Goal: Task Accomplishment & Management: Use online tool/utility

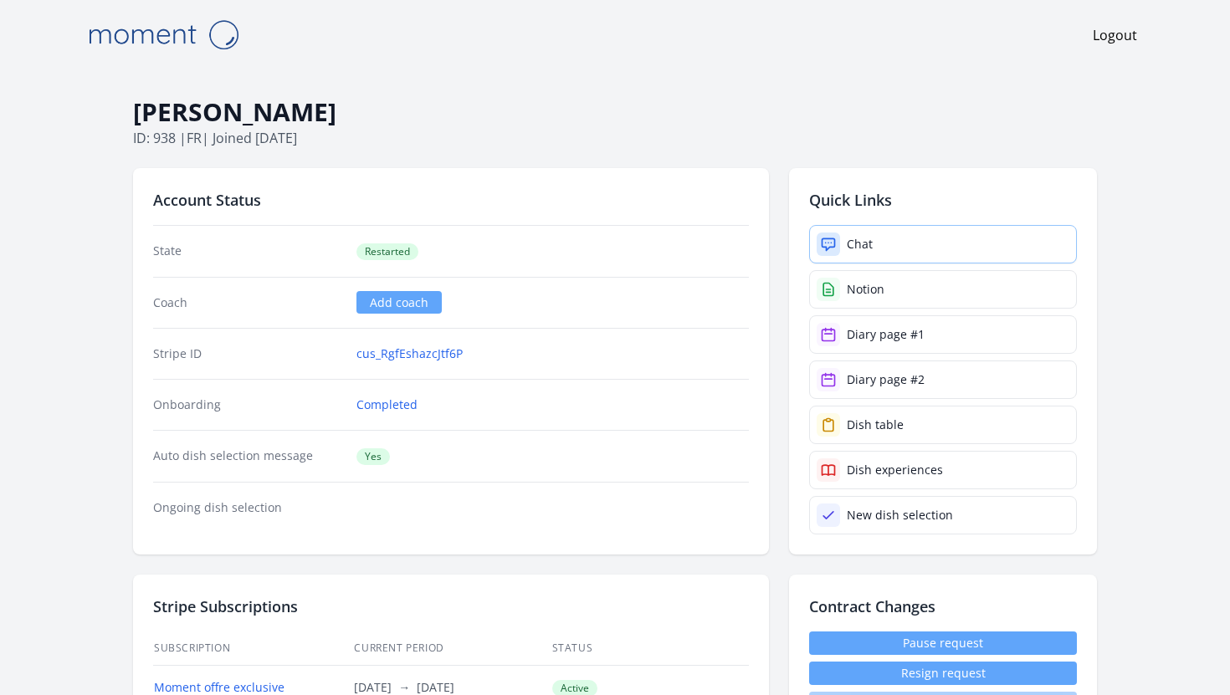
click at [865, 249] on div "Chat" at bounding box center [860, 244] width 26 height 17
click at [858, 236] on div "Chat" at bounding box center [860, 244] width 26 height 17
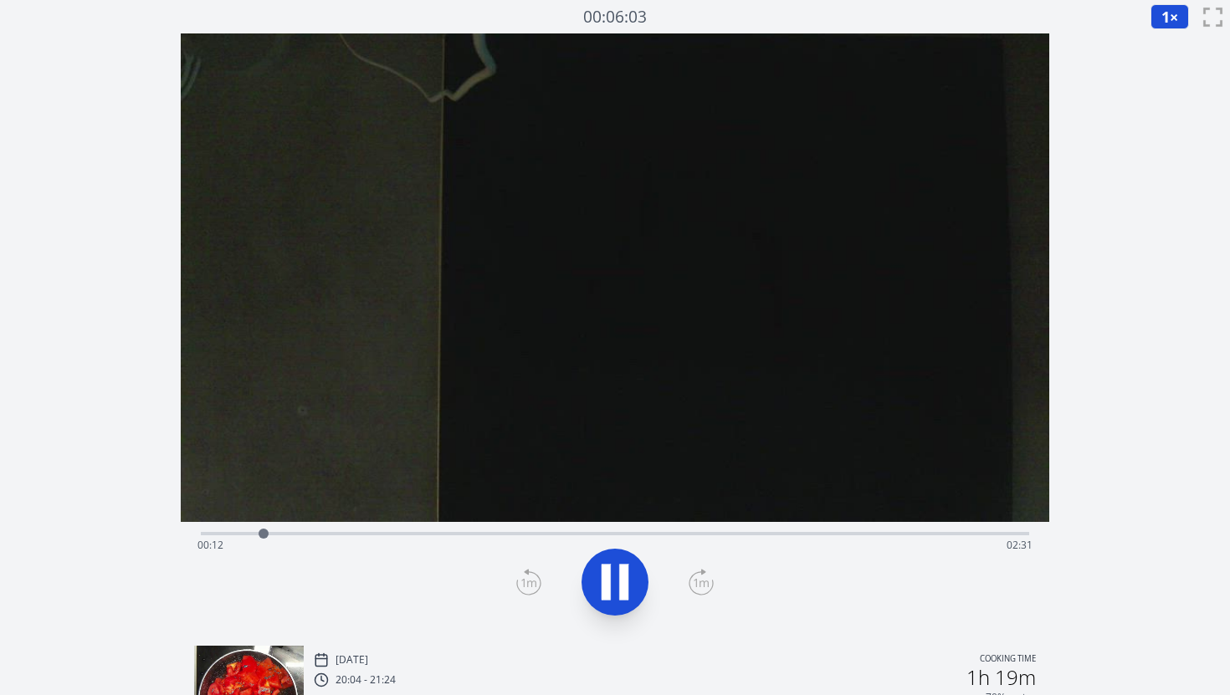
click at [613, 588] on icon at bounding box center [614, 582] width 47 height 47
click at [616, 577] on icon at bounding box center [614, 582] width 47 height 47
click at [633, 586] on icon at bounding box center [614, 582] width 47 height 47
drag, startPoint x: 215, startPoint y: 535, endPoint x: 339, endPoint y: 527, distance: 124.1
click at [339, 527] on div at bounding box center [337, 533] width 25 height 25
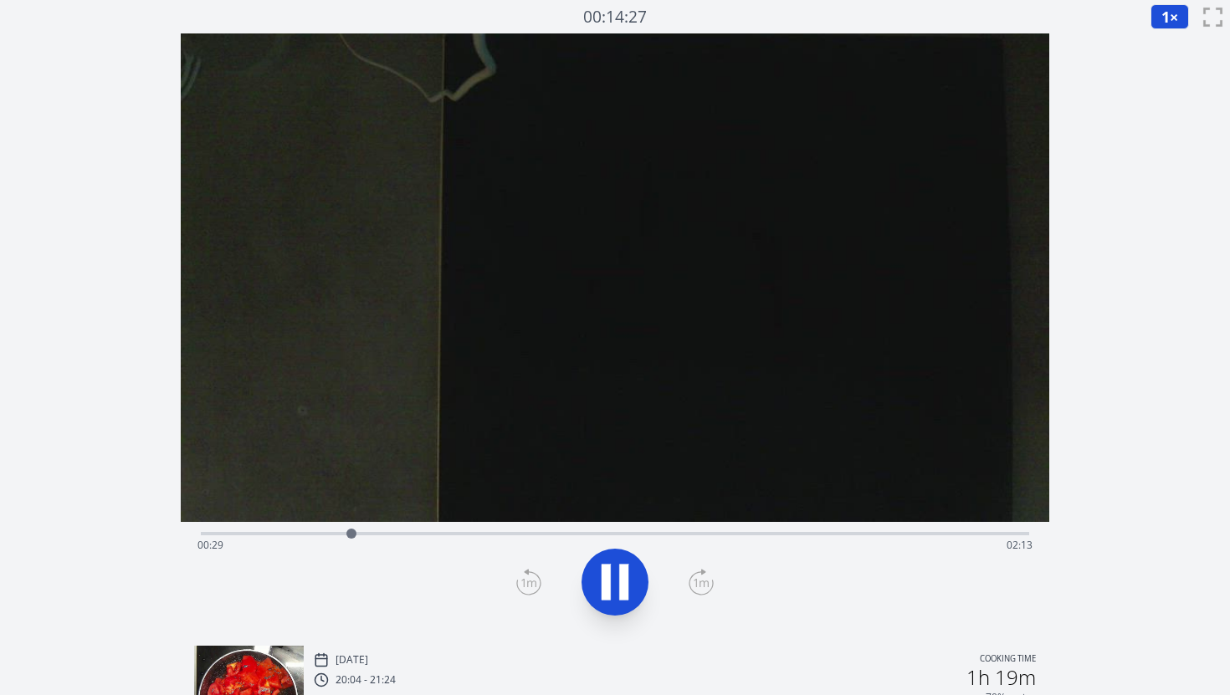
click at [602, 596] on icon at bounding box center [606, 583] width 9 height 36
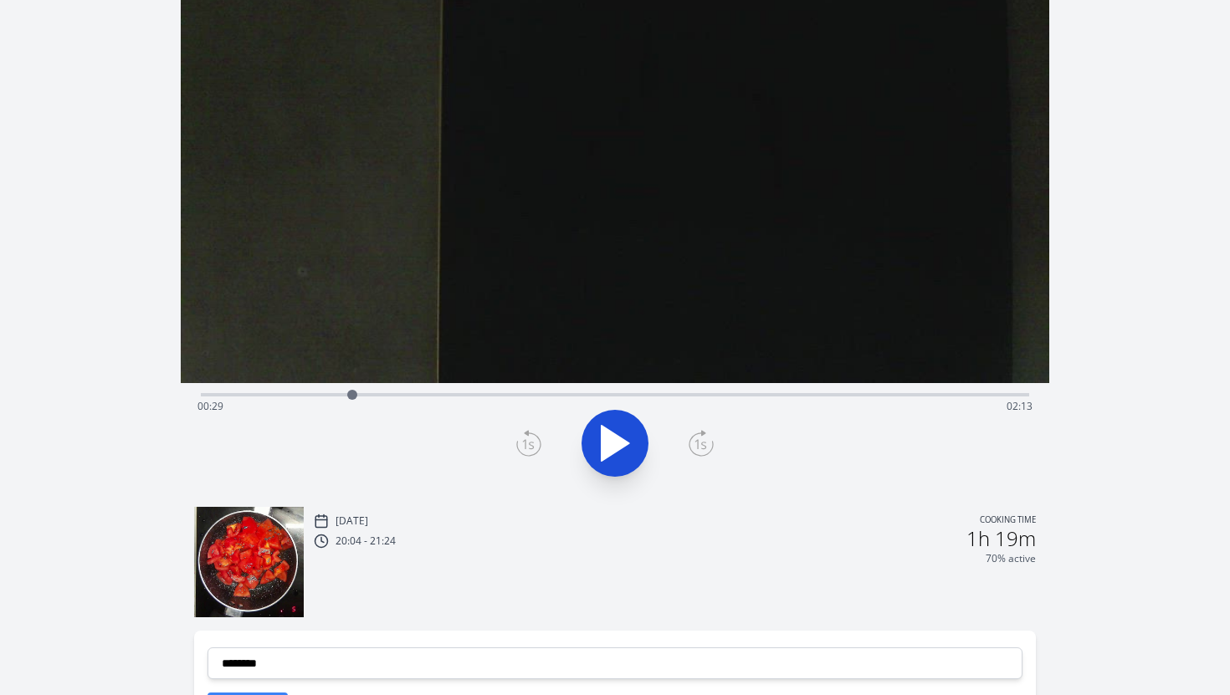
scroll to position [317, 0]
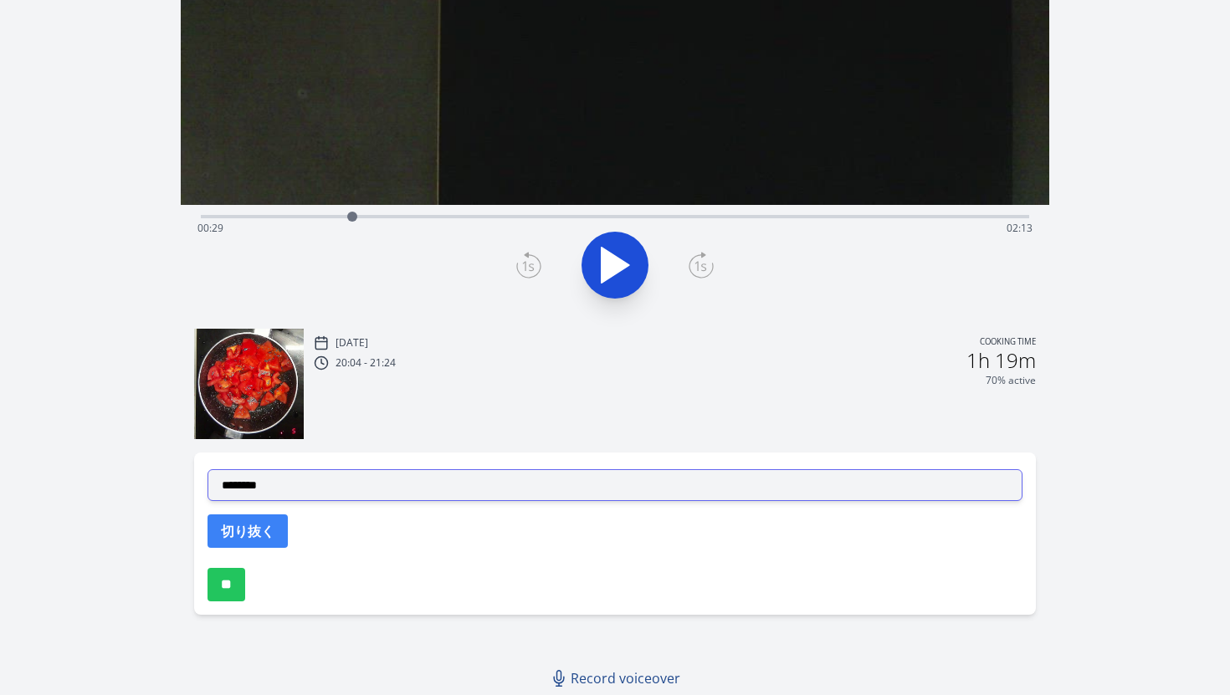
click at [340, 481] on select "**********" at bounding box center [615, 485] width 816 height 32
select select "**********"
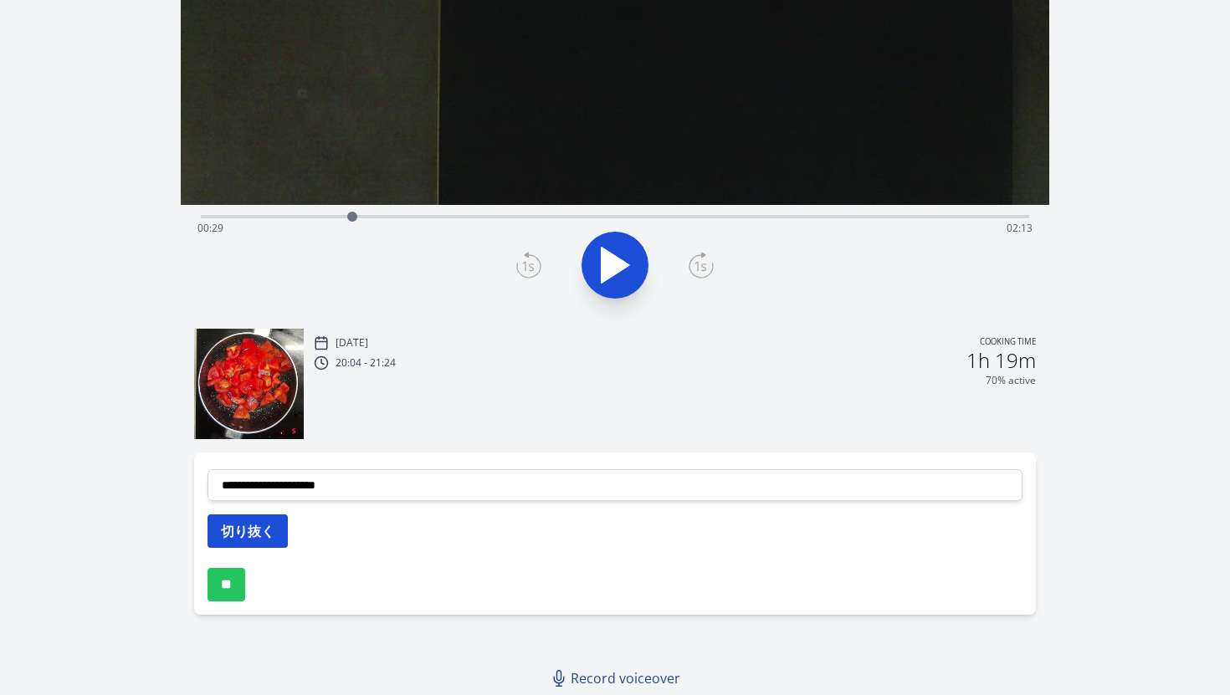
click at [257, 537] on button "切り抜く" at bounding box center [247, 531] width 80 height 33
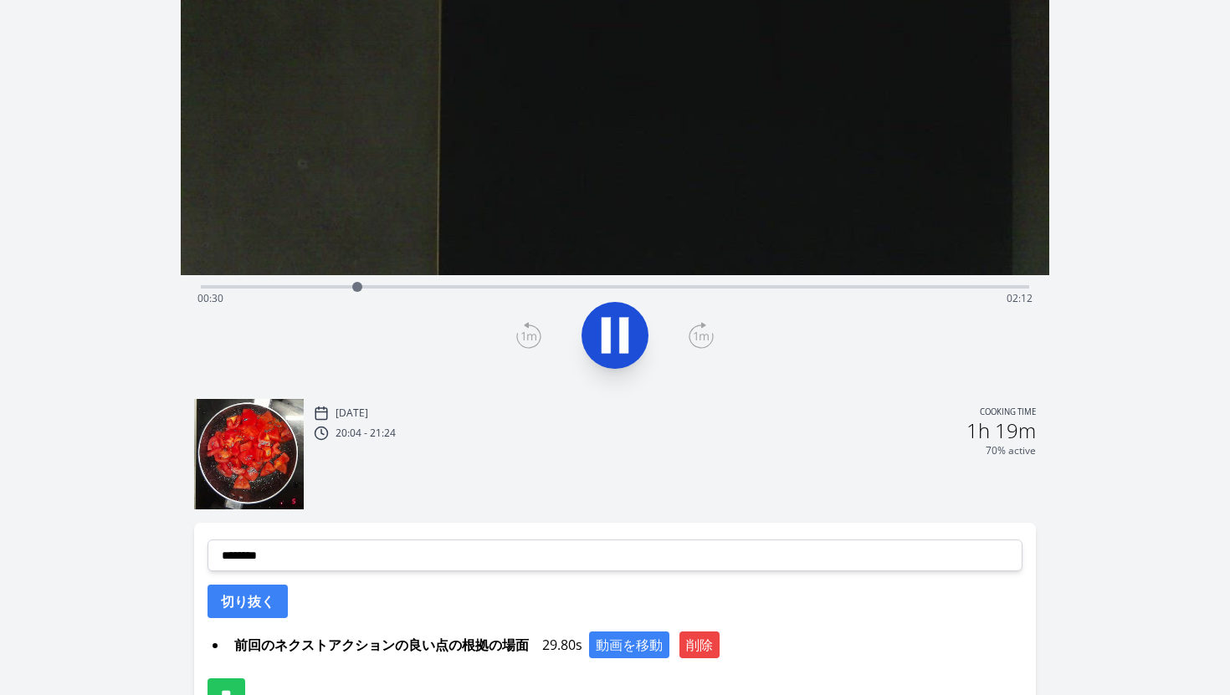
scroll to position [222, 0]
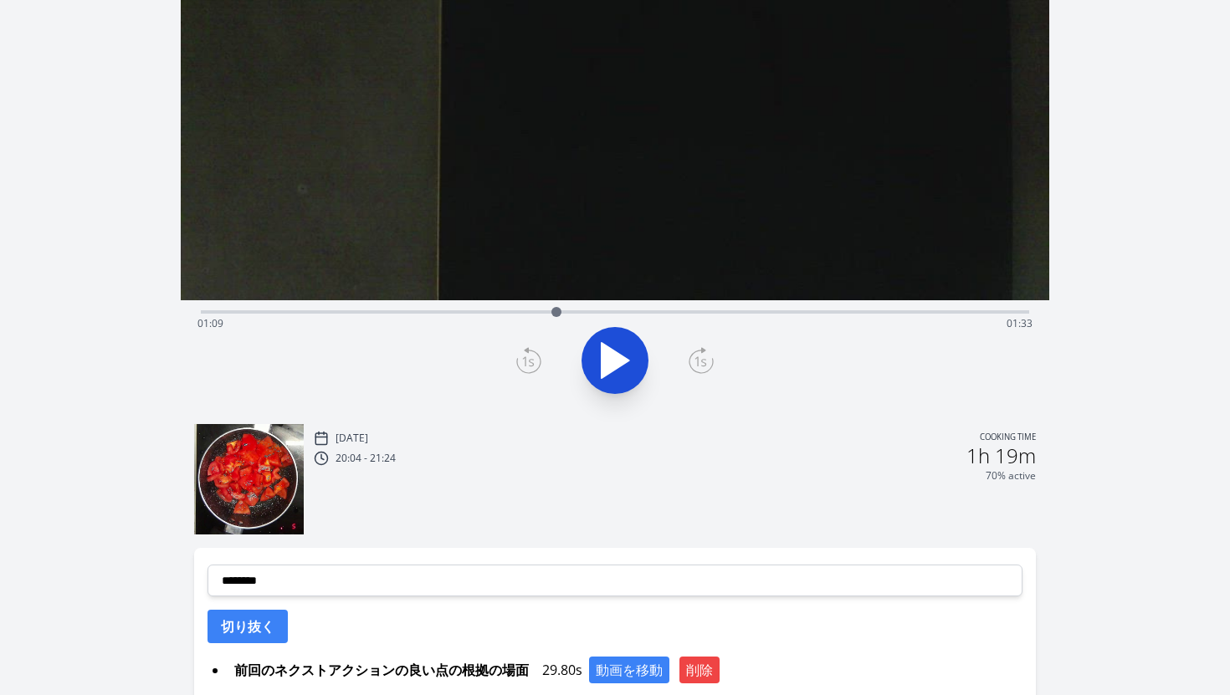
drag, startPoint x: 369, startPoint y: 311, endPoint x: 556, endPoint y: 294, distance: 188.2
click at [556, 294] on div "Time elapsed: 01:09 Time remaining: 01:33" at bounding box center [615, 111] width 869 height 599
click at [615, 365] on icon at bounding box center [614, 360] width 47 height 47
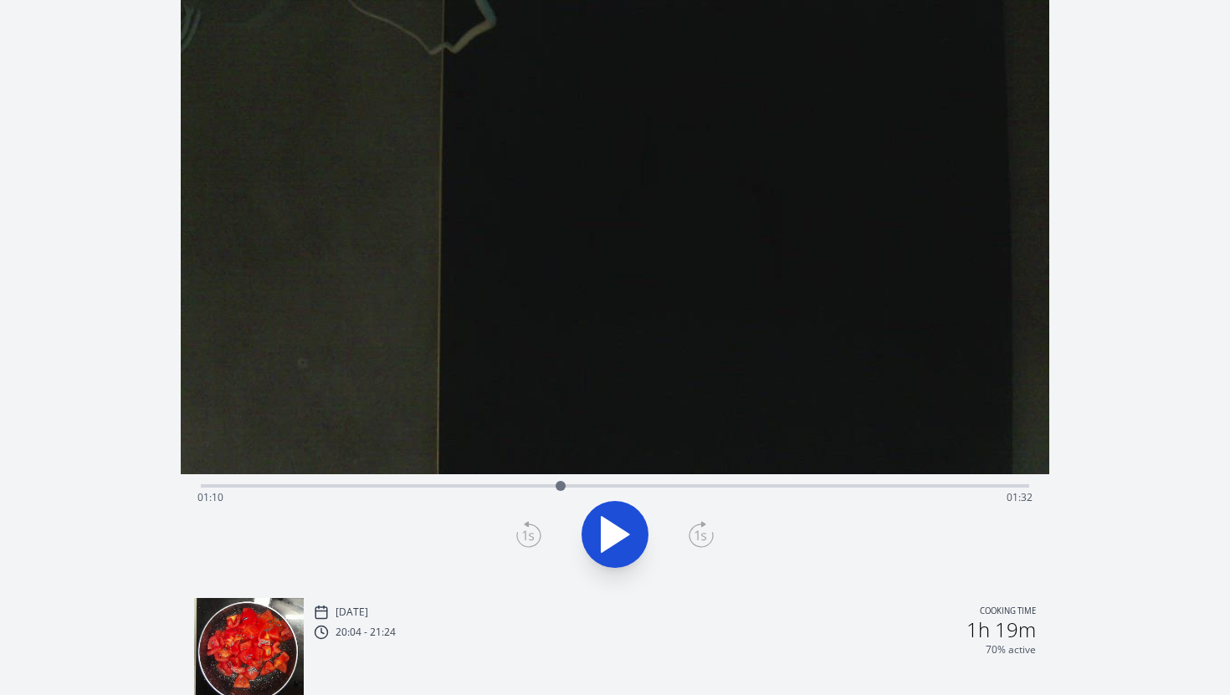
scroll to position [24, 0]
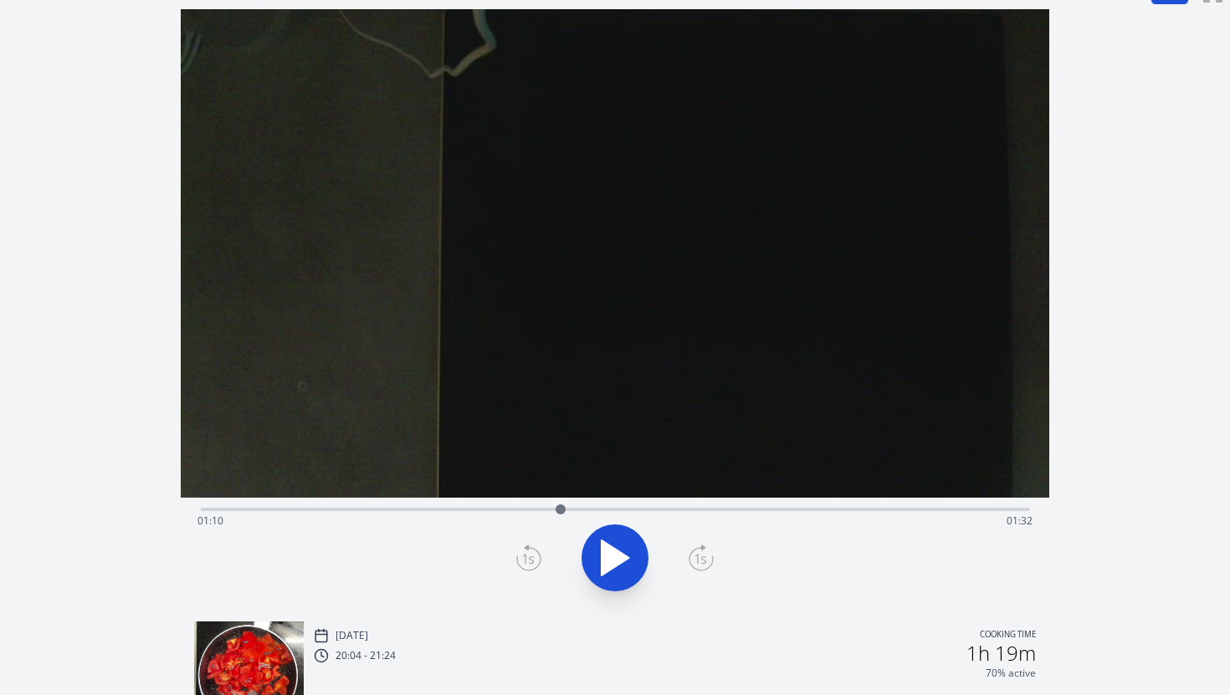
click at [551, 509] on div at bounding box center [560, 509] width 25 height 25
click at [576, 509] on div "Time elapsed: 01:08 Time remaining: 01:34" at bounding box center [615, 521] width 836 height 27
click at [566, 509] on div at bounding box center [575, 509] width 25 height 25
drag, startPoint x: 566, startPoint y: 509, endPoint x: 557, endPoint y: 509, distance: 9.2
click at [557, 509] on div at bounding box center [557, 509] width 10 height 10
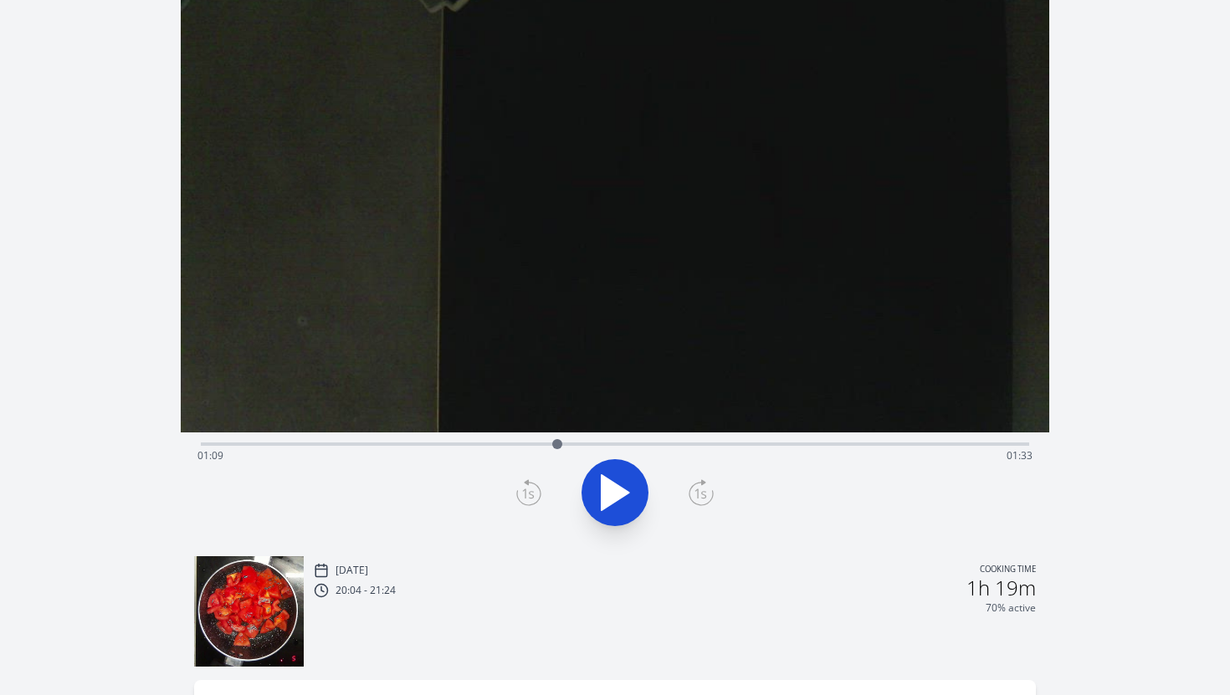
scroll to position [0, 0]
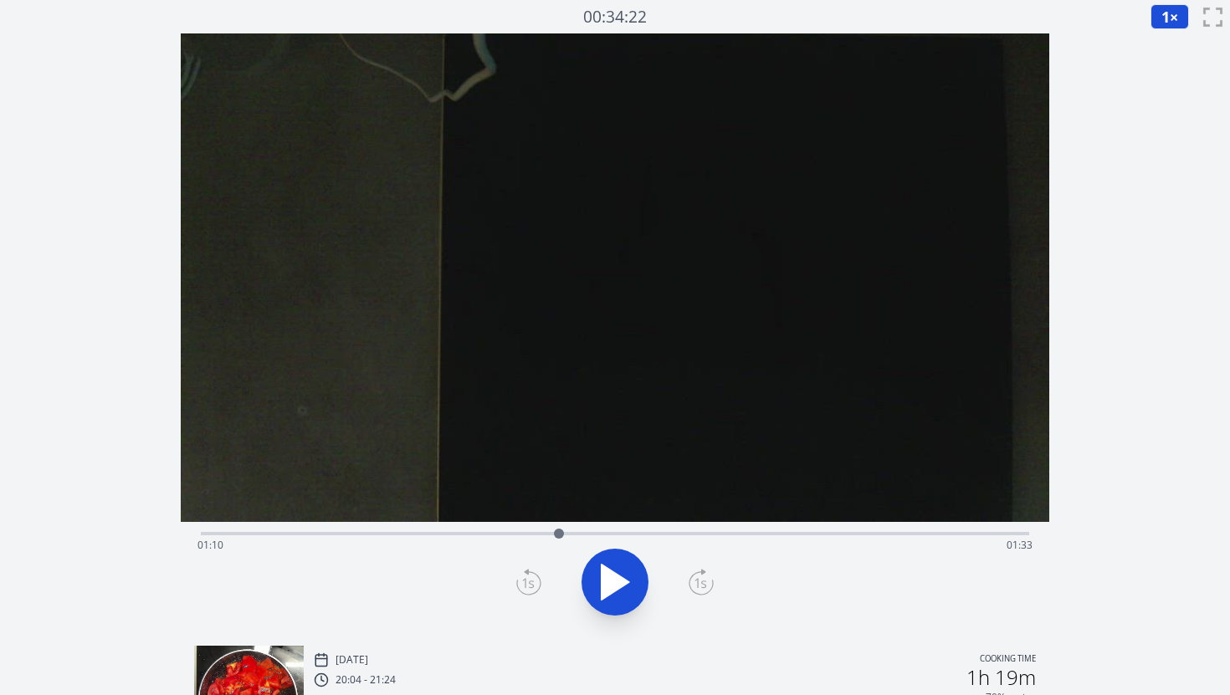
drag, startPoint x: 574, startPoint y: 532, endPoint x: 559, endPoint y: 532, distance: 15.1
click at [559, 532] on div at bounding box center [559, 534] width 10 height 10
click at [600, 608] on button at bounding box center [614, 582] width 67 height 67
click at [558, 535] on div at bounding box center [558, 534] width 10 height 10
click at [1161, 18] on span "1" at bounding box center [1165, 17] width 8 height 20
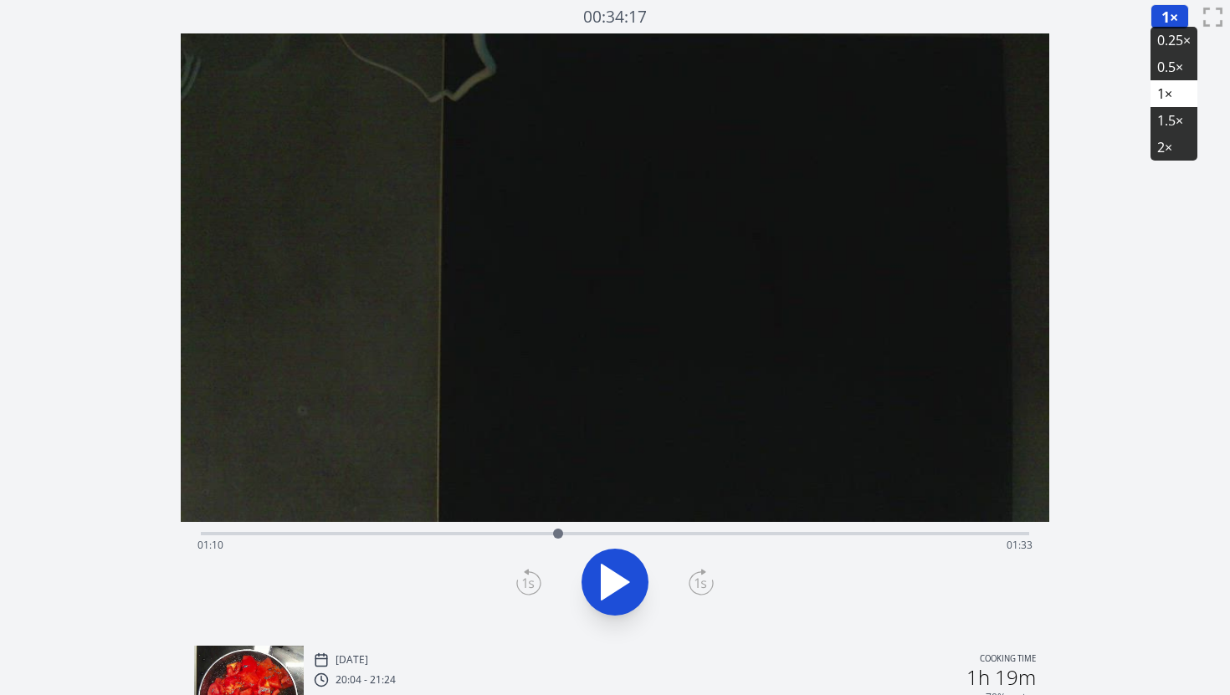
click at [1165, 36] on li "0.25×" at bounding box center [1173, 40] width 47 height 27
click at [617, 579] on icon at bounding box center [616, 582] width 28 height 35
click at [617, 579] on icon at bounding box center [614, 582] width 47 height 47
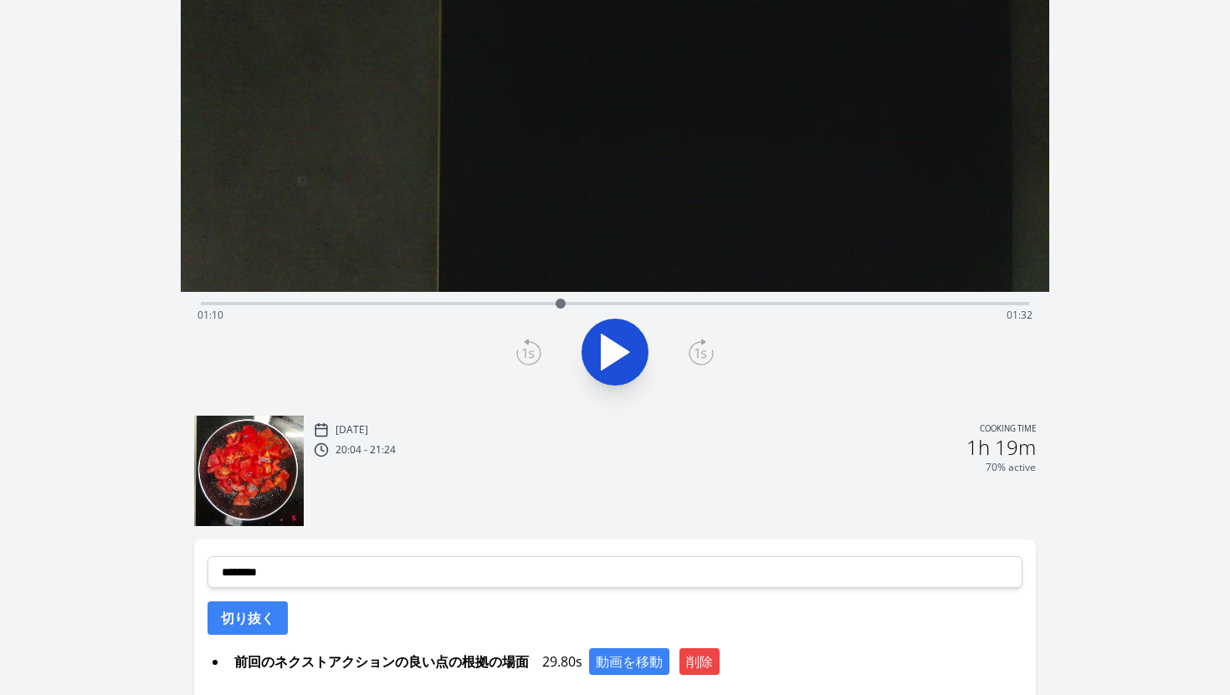
scroll to position [357, 0]
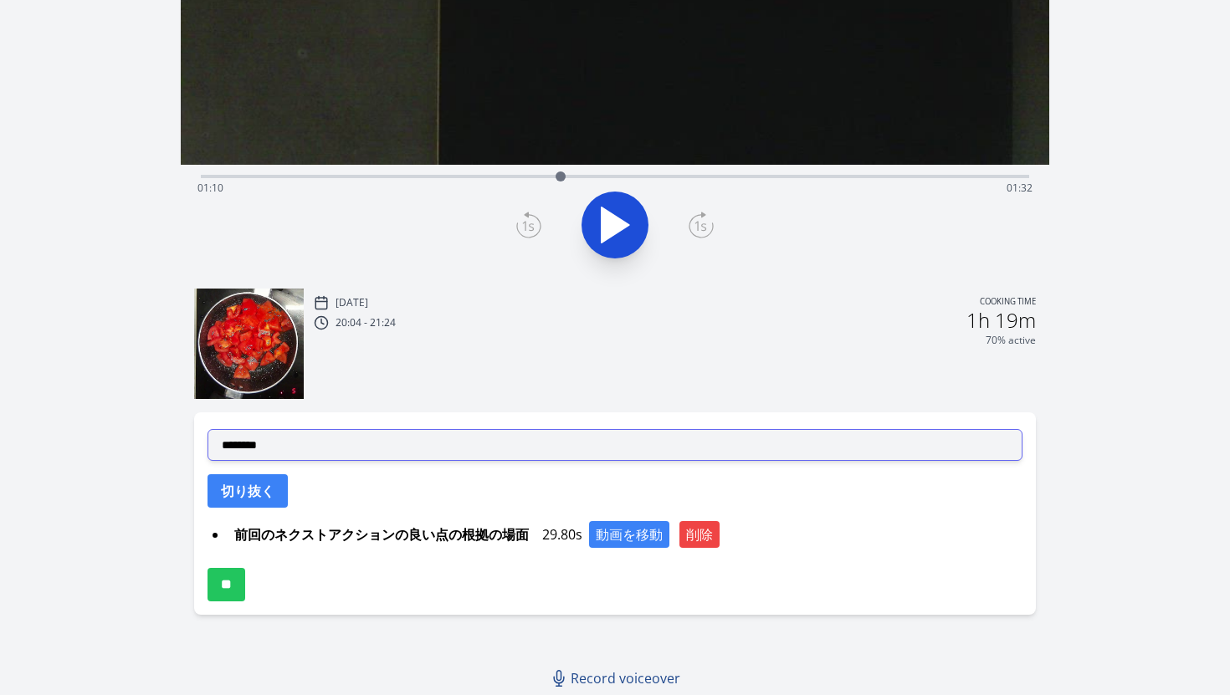
click at [387, 447] on select "**********" at bounding box center [615, 445] width 816 height 32
select select "**********"
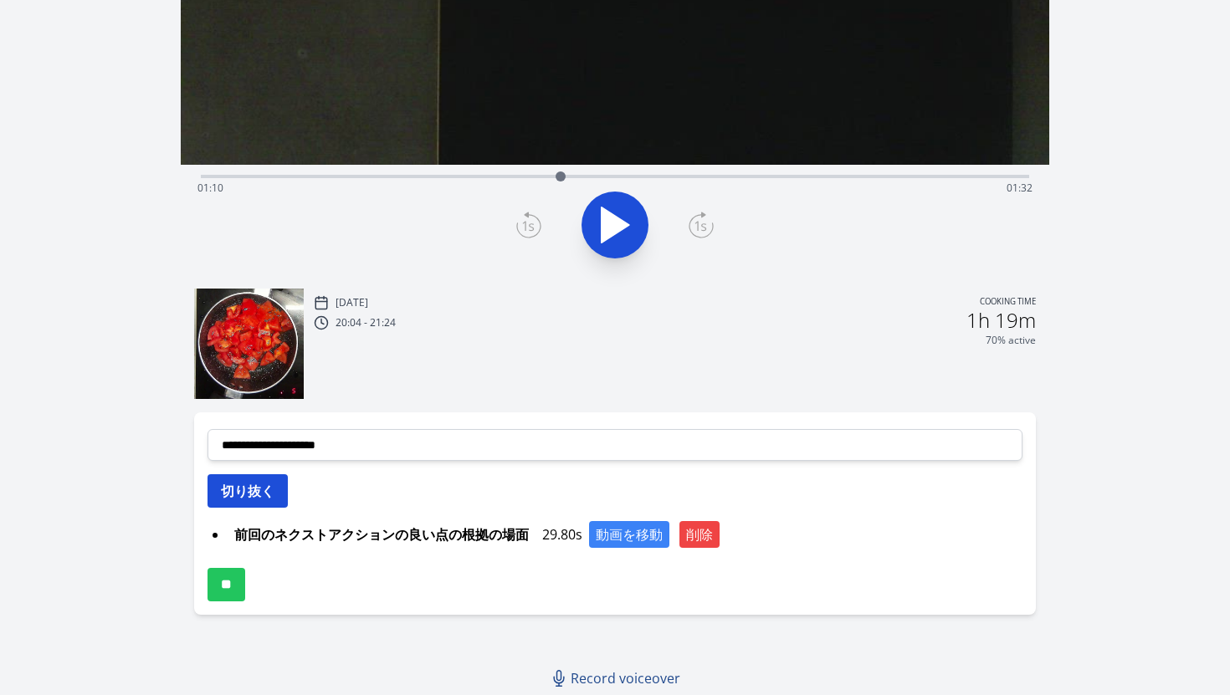
click at [274, 492] on button "切り抜く" at bounding box center [247, 490] width 80 height 33
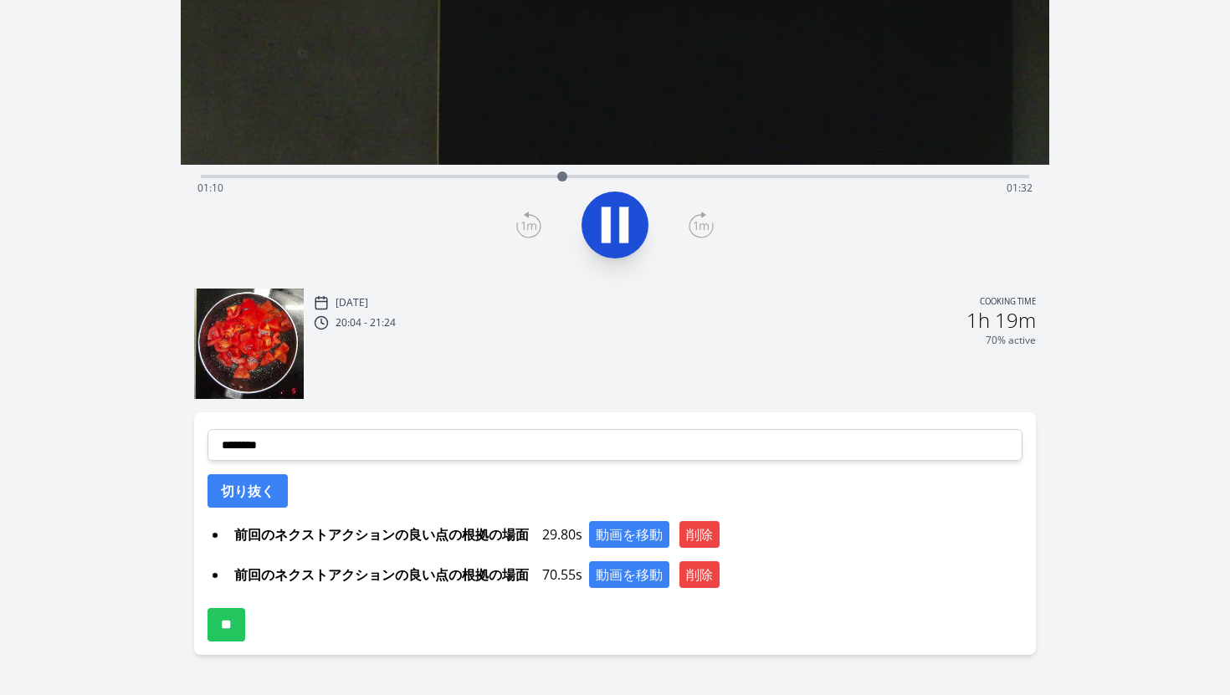
click at [630, 247] on icon at bounding box center [614, 225] width 47 height 47
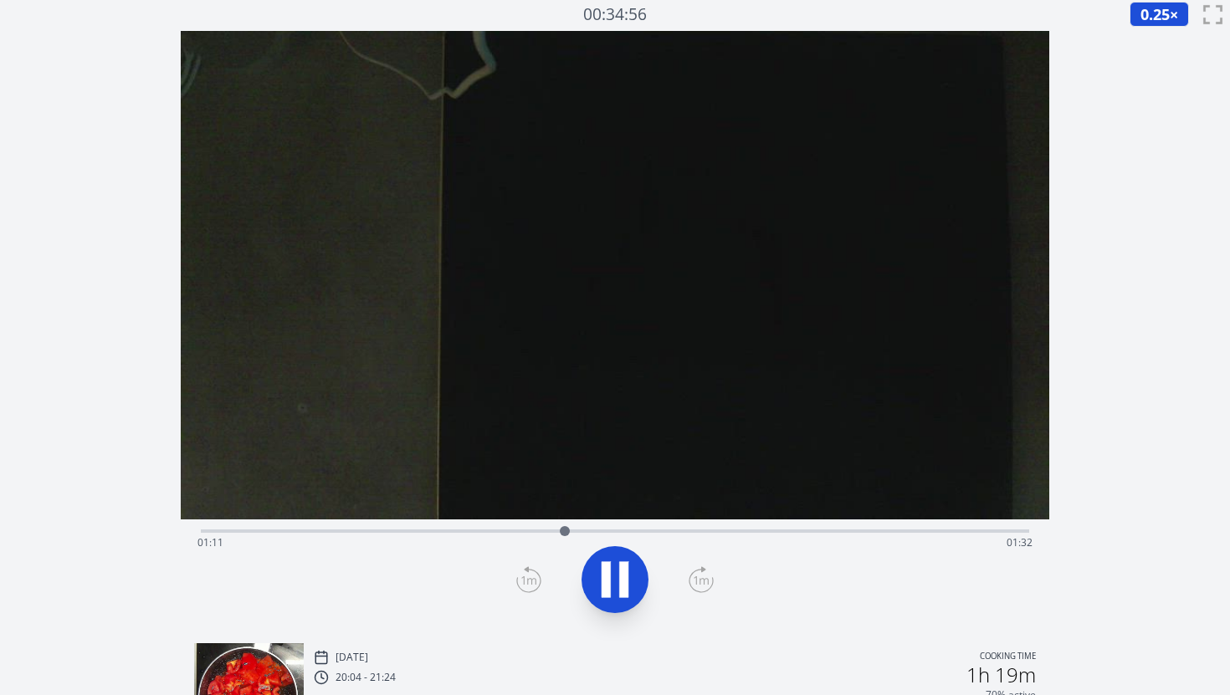
scroll to position [2, 0]
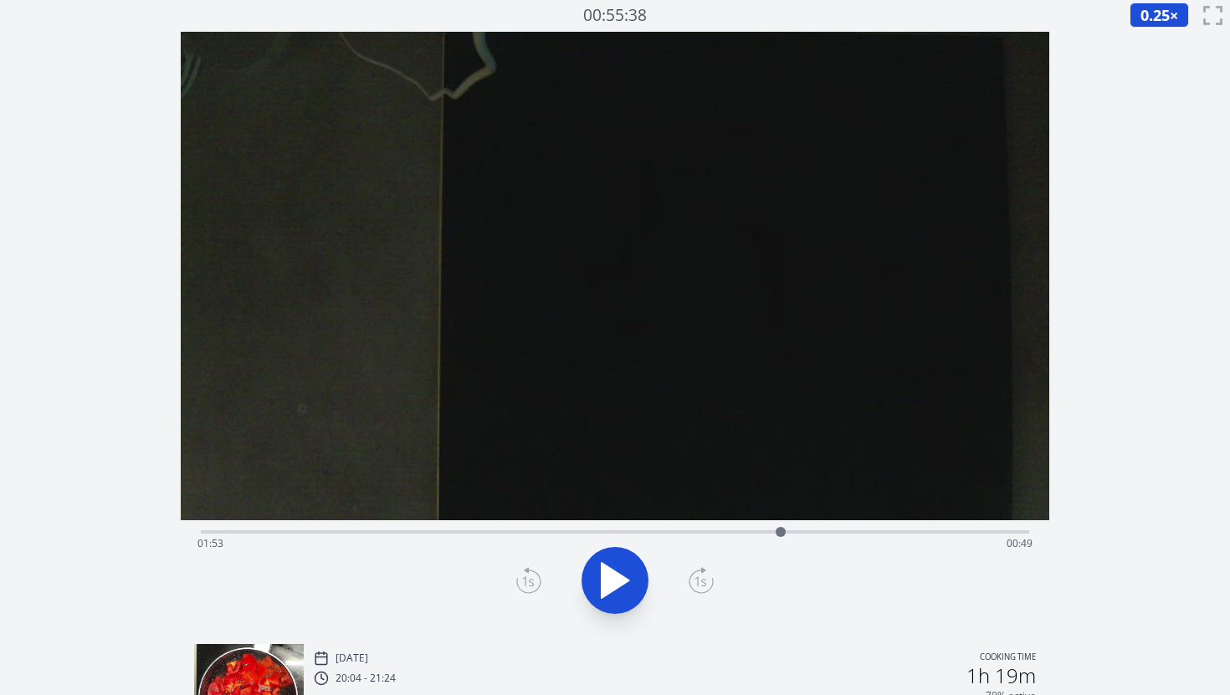
drag, startPoint x: 567, startPoint y: 534, endPoint x: 780, endPoint y: 526, distance: 212.6
click at [780, 526] on div at bounding box center [780, 532] width 25 height 25
drag, startPoint x: 780, startPoint y: 526, endPoint x: 763, endPoint y: 528, distance: 16.8
click at [763, 528] on div at bounding box center [762, 532] width 25 height 25
click at [592, 582] on icon at bounding box center [614, 580] width 47 height 47
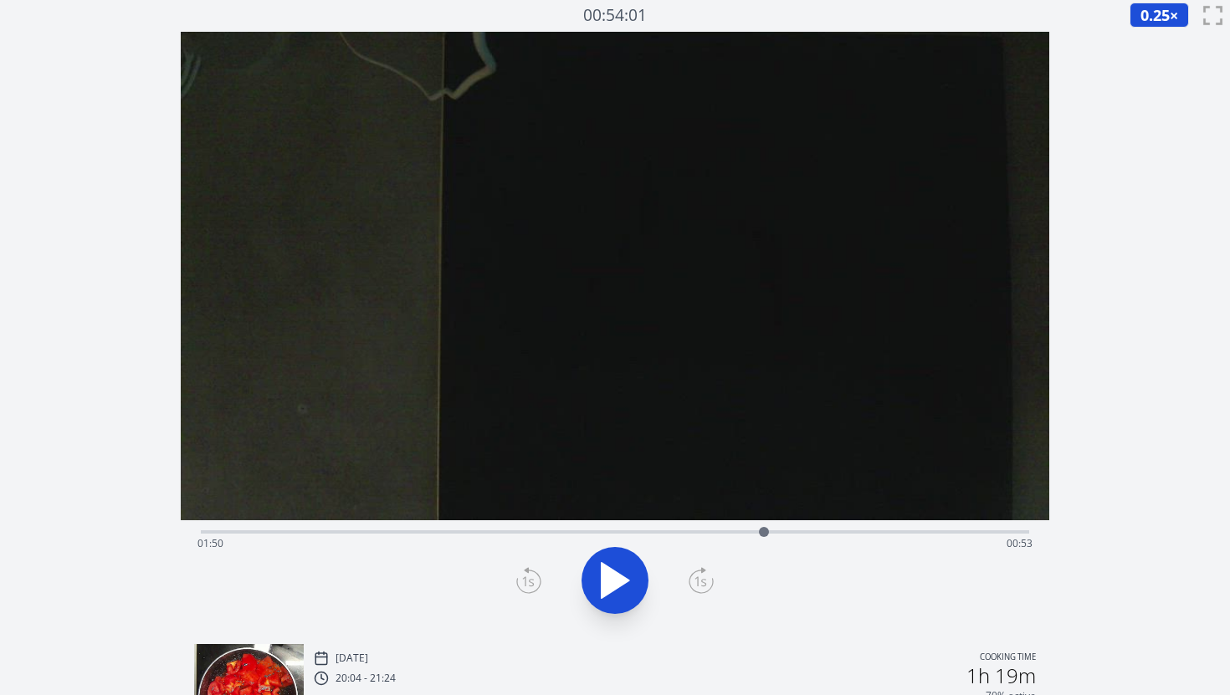
click at [758, 532] on div at bounding box center [763, 532] width 25 height 25
click at [758, 532] on div at bounding box center [758, 532] width 10 height 10
click at [609, 566] on icon at bounding box center [606, 581] width 9 height 36
click at [611, 576] on icon at bounding box center [614, 580] width 47 height 47
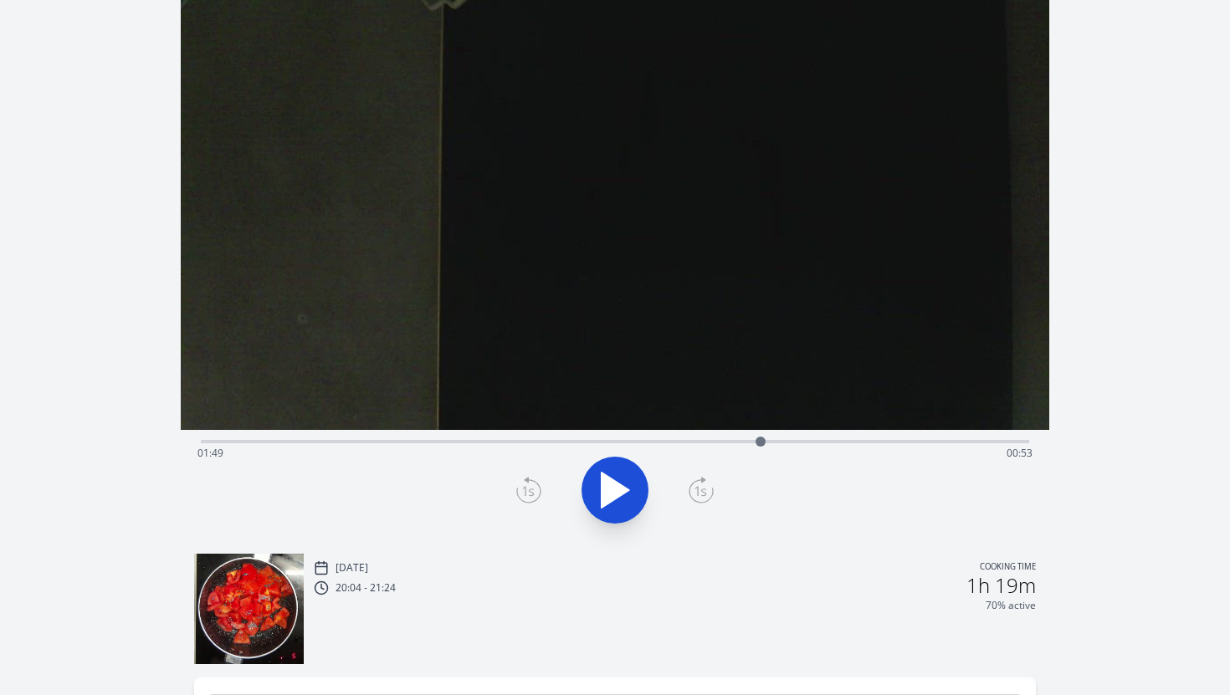
scroll to position [397, 0]
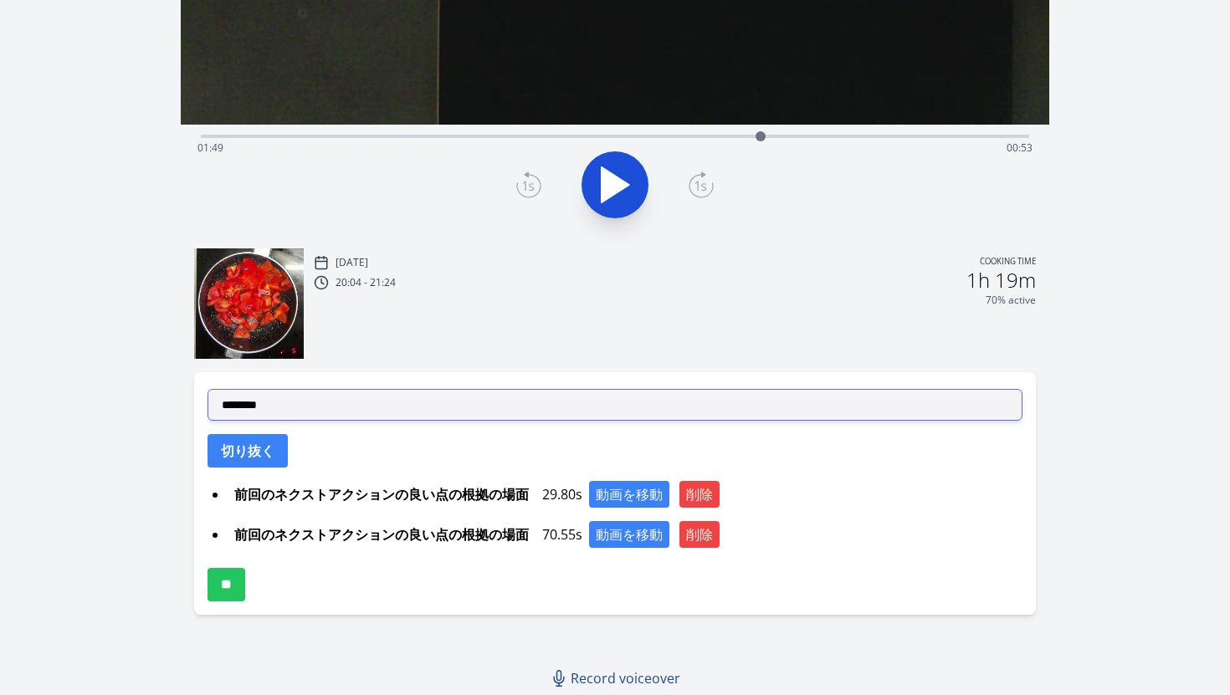
click at [287, 399] on select "**********" at bounding box center [615, 405] width 816 height 32
select select "**********"
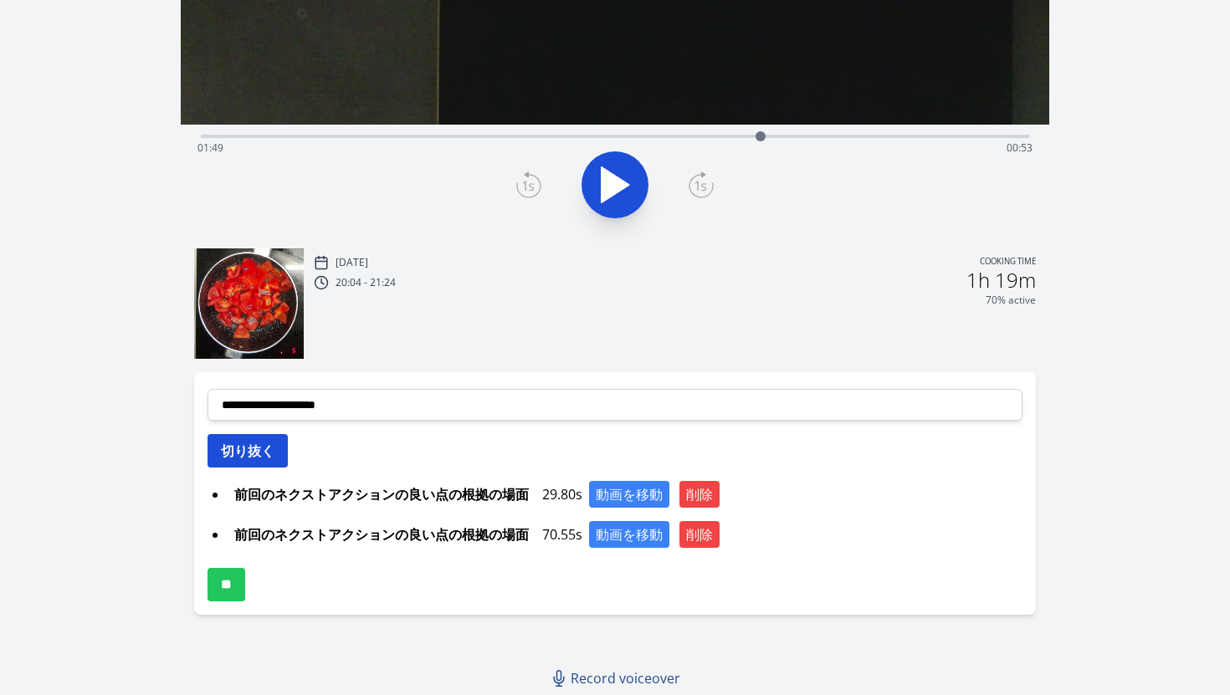
click at [265, 454] on button "切り抜く" at bounding box center [247, 450] width 80 height 33
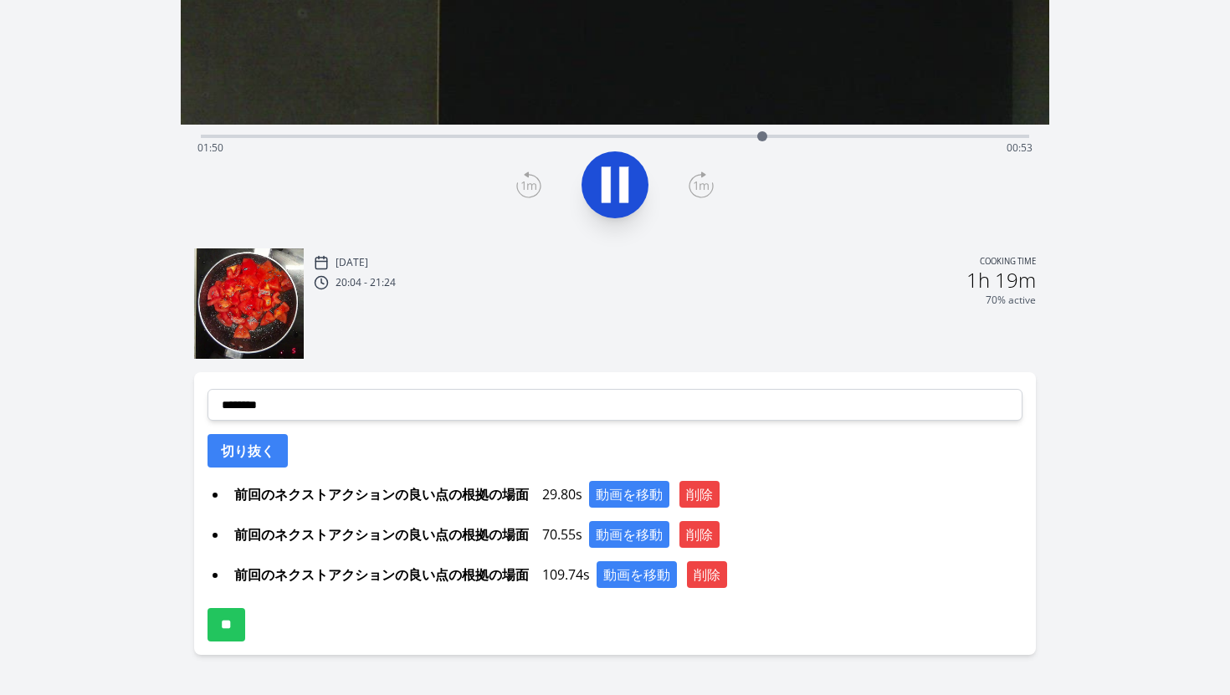
click at [629, 191] on icon at bounding box center [614, 184] width 47 height 47
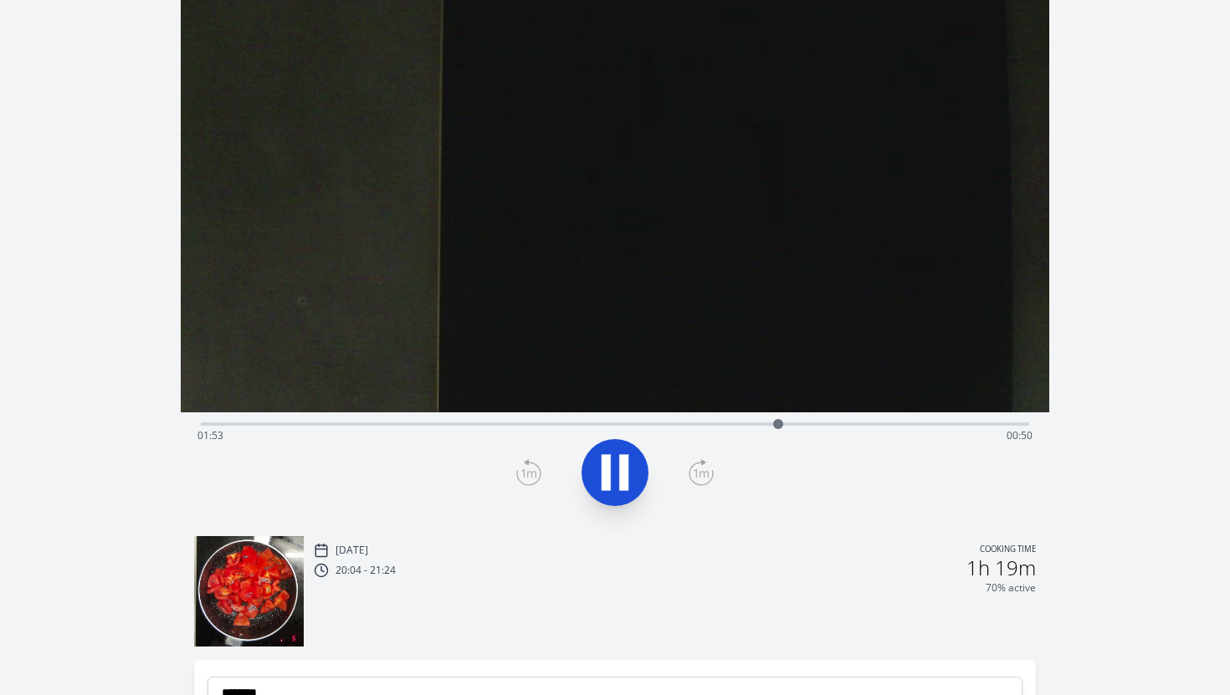
scroll to position [38, 0]
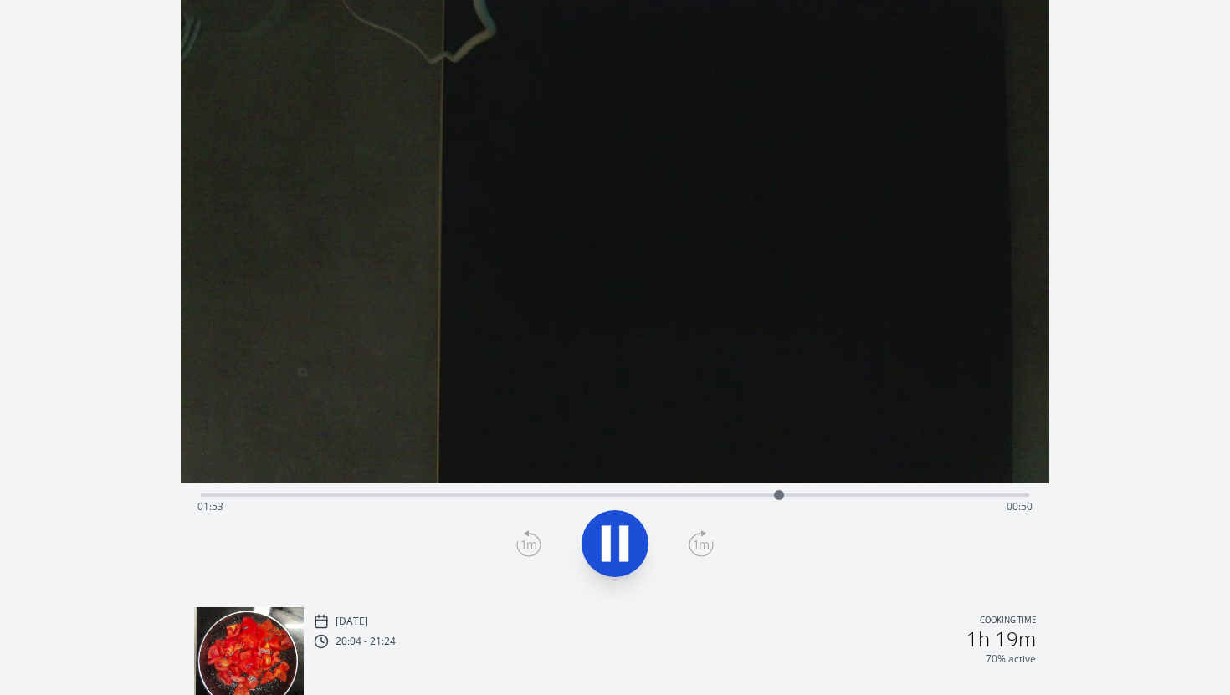
click at [854, 491] on div "Time elapsed: 01:53 Time remaining: 00:50" at bounding box center [615, 494] width 829 height 20
click at [891, 496] on div "Time elapsed: 02:08 Time remaining: 00:35" at bounding box center [615, 507] width 836 height 27
click at [784, 499] on div "Time elapsed: 02:15 Time remaining: 00:27" at bounding box center [615, 507] width 836 height 27
click at [743, 496] on div "Time elapsed: 01:54 Time remaining: 00:49" at bounding box center [615, 507] width 836 height 27
click at [780, 496] on div "Time elapsed: 01:46 Time remaining: 00:56" at bounding box center [615, 507] width 836 height 27
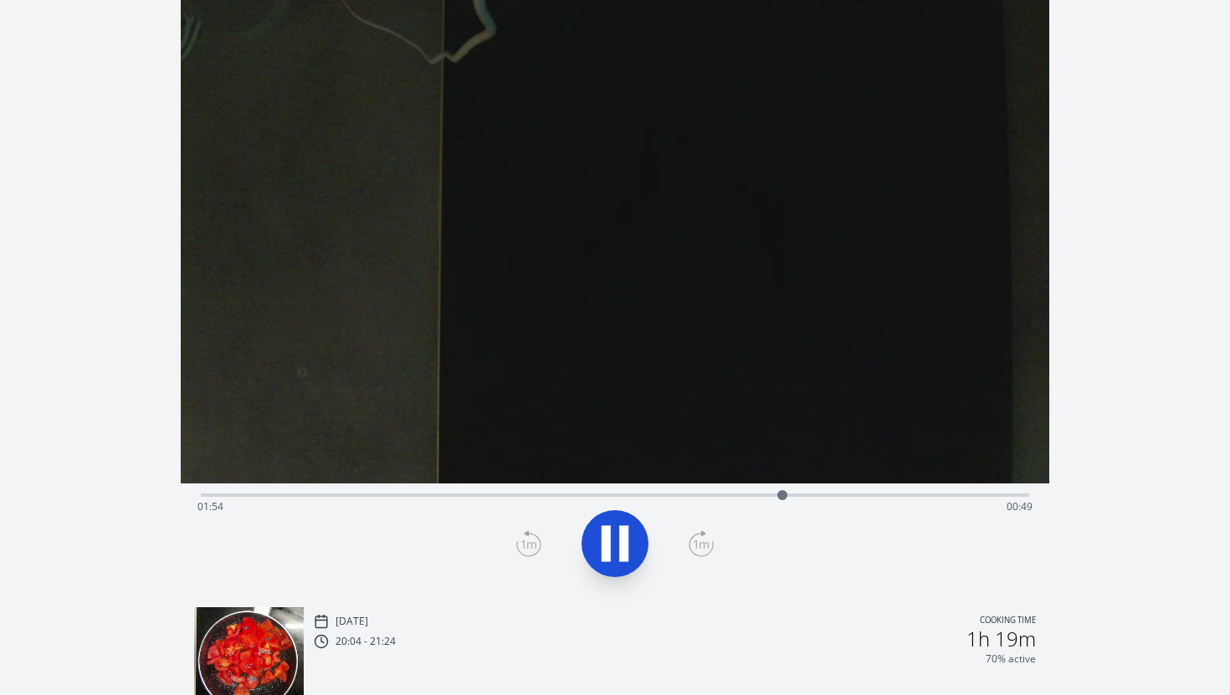
click at [863, 497] on div "Time elapsed: 01:54 Time remaining: 00:49" at bounding box center [615, 507] width 836 height 27
click at [943, 494] on div "Time elapsed: 02:10 Time remaining: 00:33" at bounding box center [615, 507] width 836 height 27
click at [986, 503] on div "Time elapsed: 02:25 Time remaining: 00:17" at bounding box center [615, 507] width 836 height 27
click at [950, 493] on div "Time elapsed: 02:34 Time remaining: 00:09" at bounding box center [615, 494] width 829 height 20
click at [960, 497] on div at bounding box center [951, 495] width 25 height 25
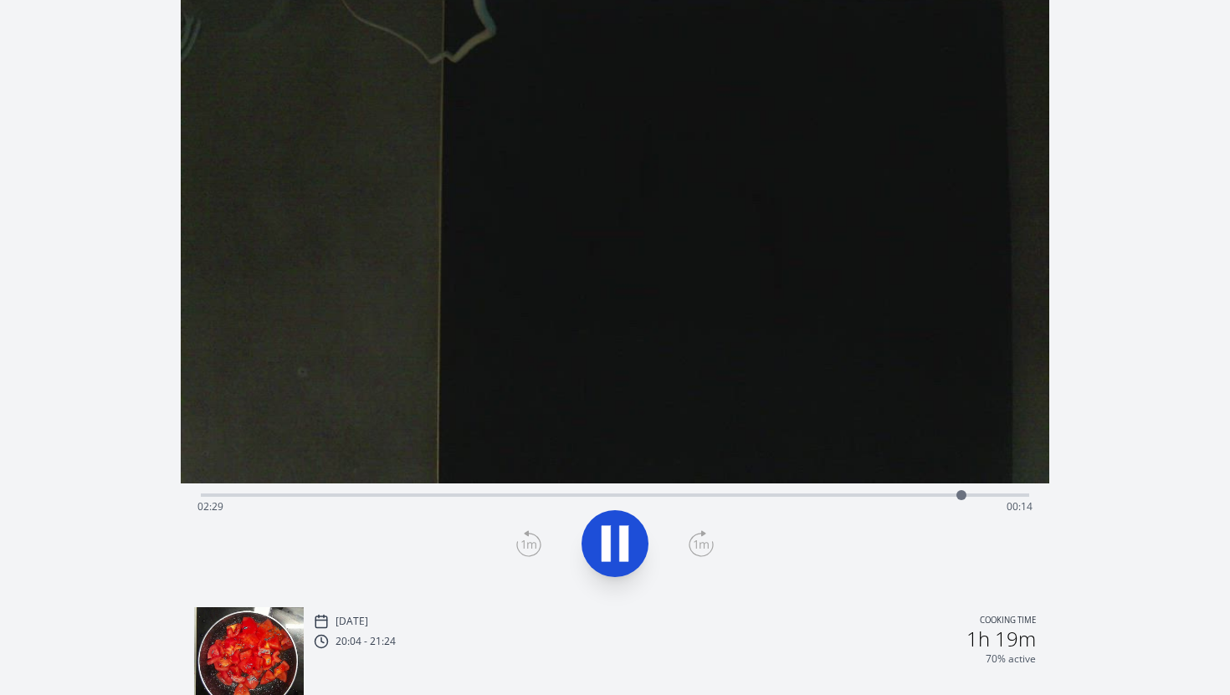
click at [636, 534] on icon at bounding box center [614, 543] width 47 height 47
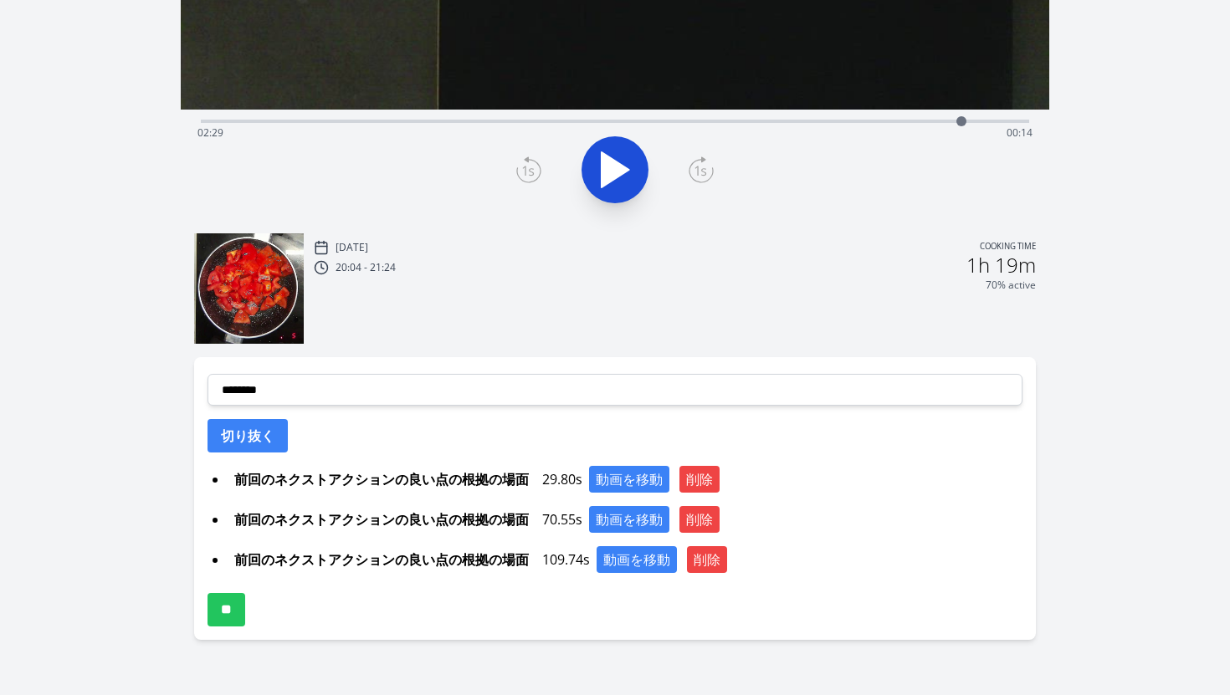
scroll to position [414, 0]
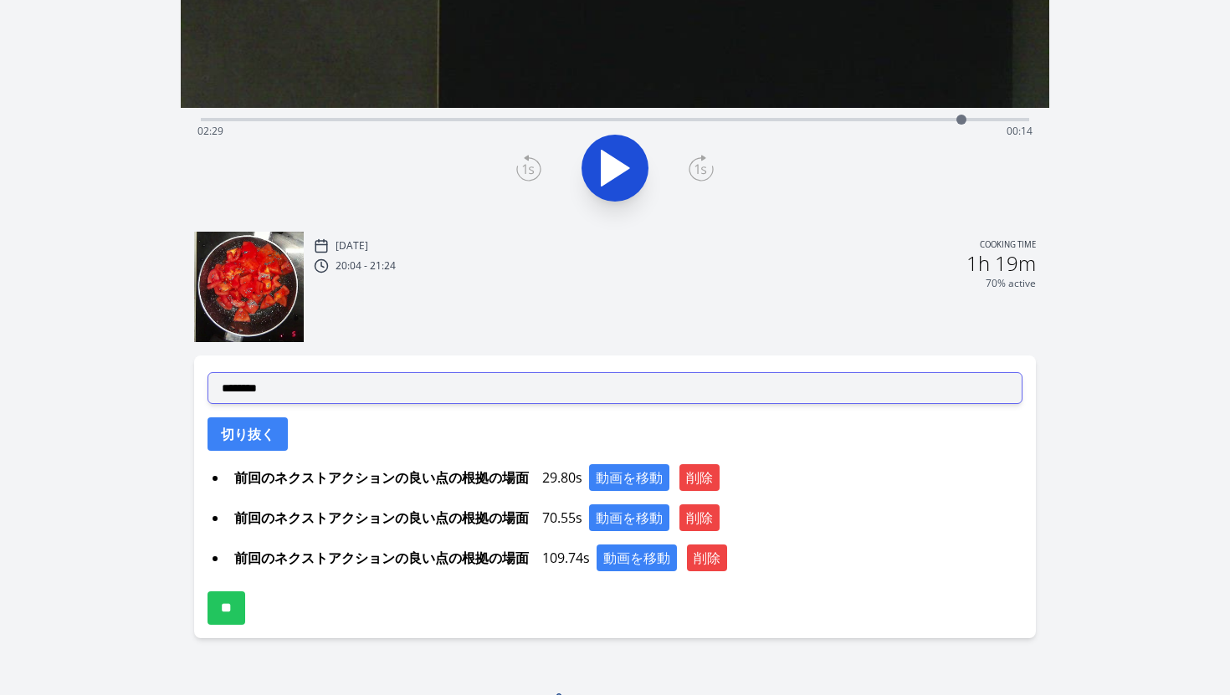
click at [335, 392] on select "**********" at bounding box center [615, 388] width 816 height 32
select select "**********"
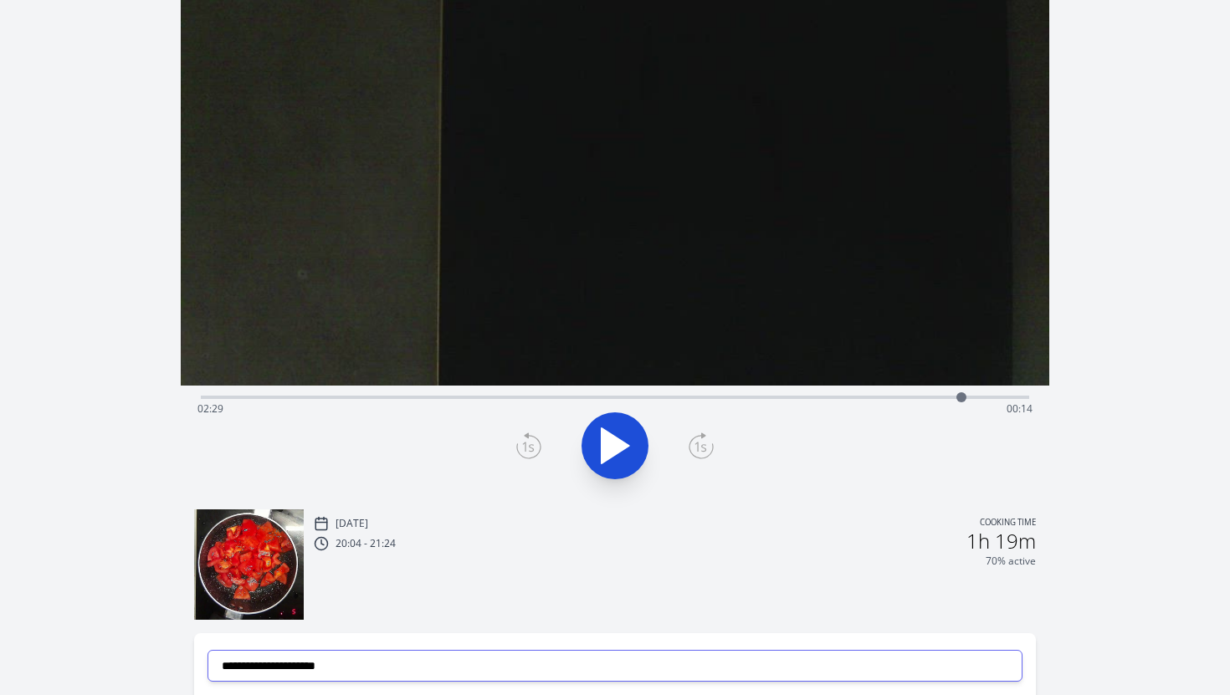
scroll to position [438, 0]
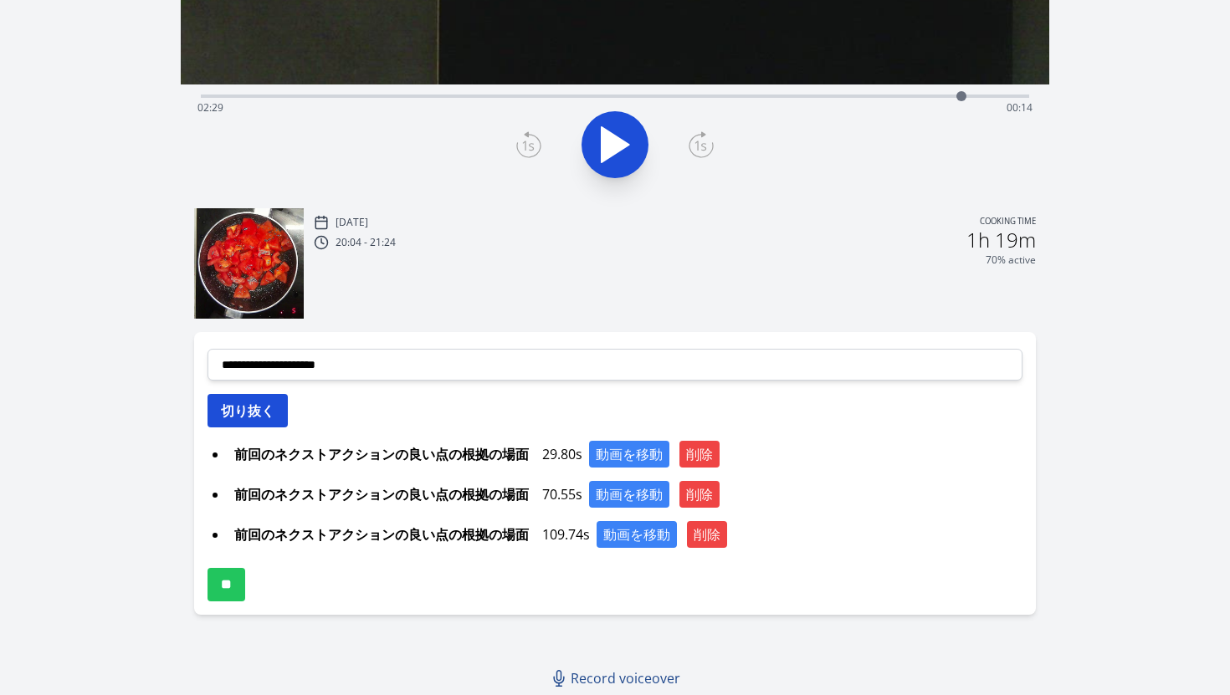
click at [258, 414] on button "切り抜く" at bounding box center [247, 410] width 80 height 33
select select
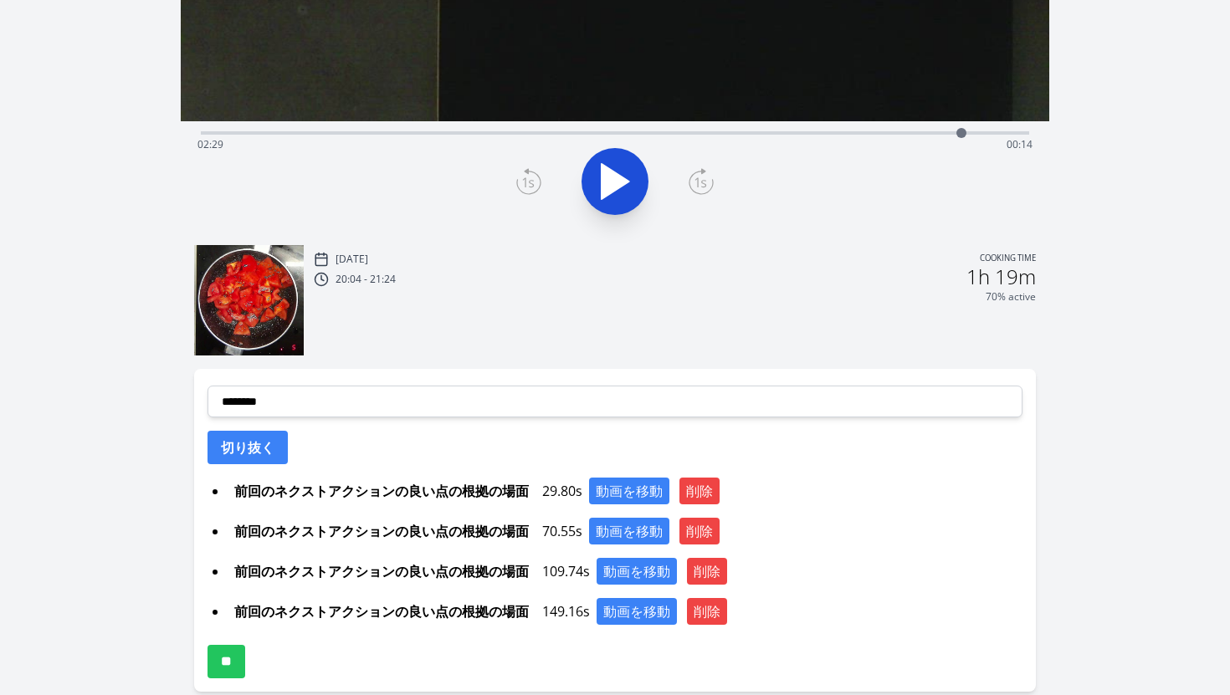
scroll to position [478, 0]
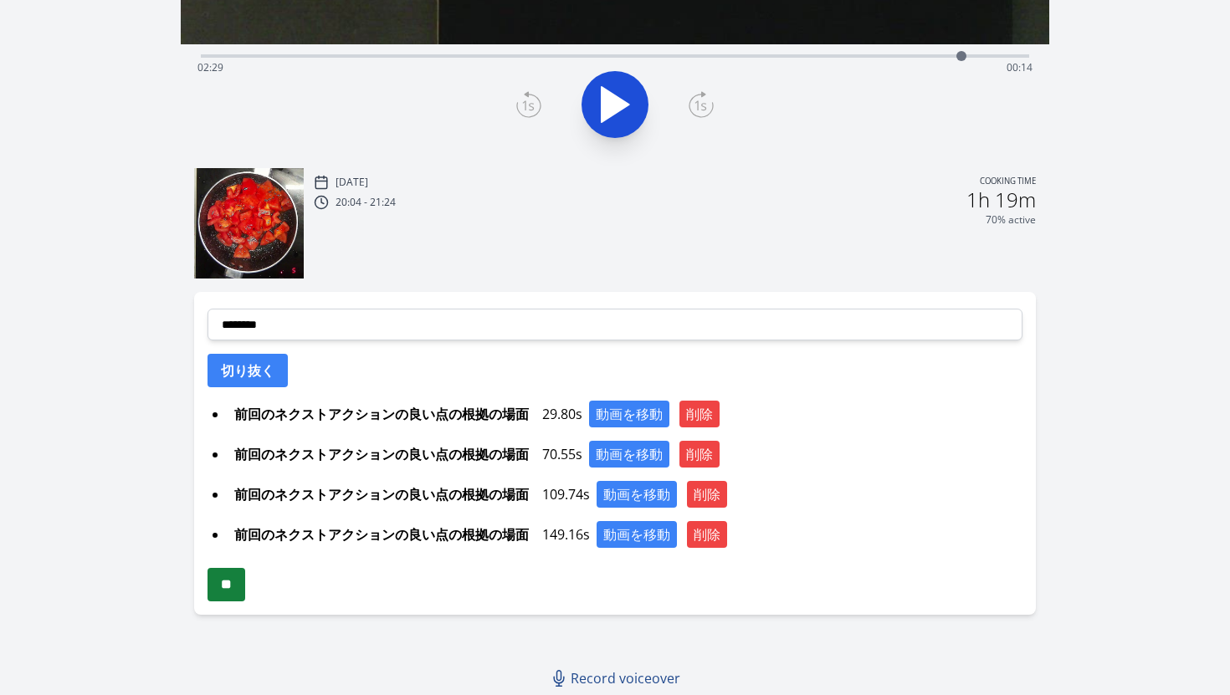
click at [241, 582] on input "**" at bounding box center [226, 584] width 38 height 33
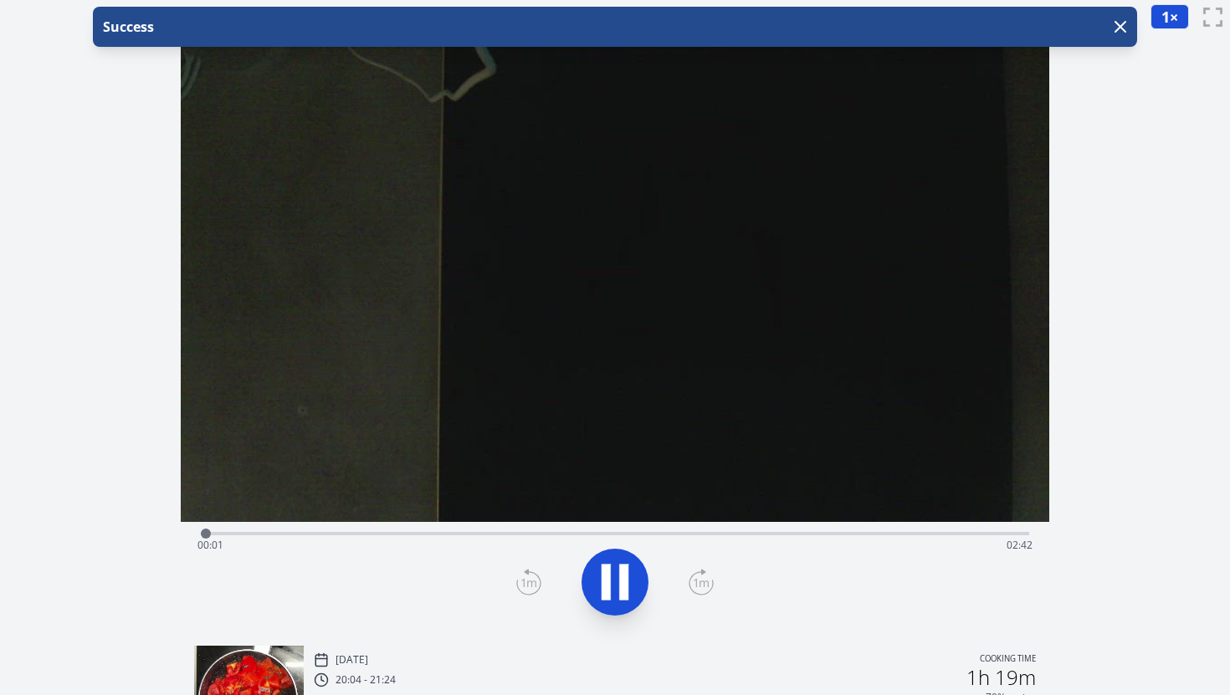
click at [627, 582] on icon at bounding box center [623, 583] width 9 height 36
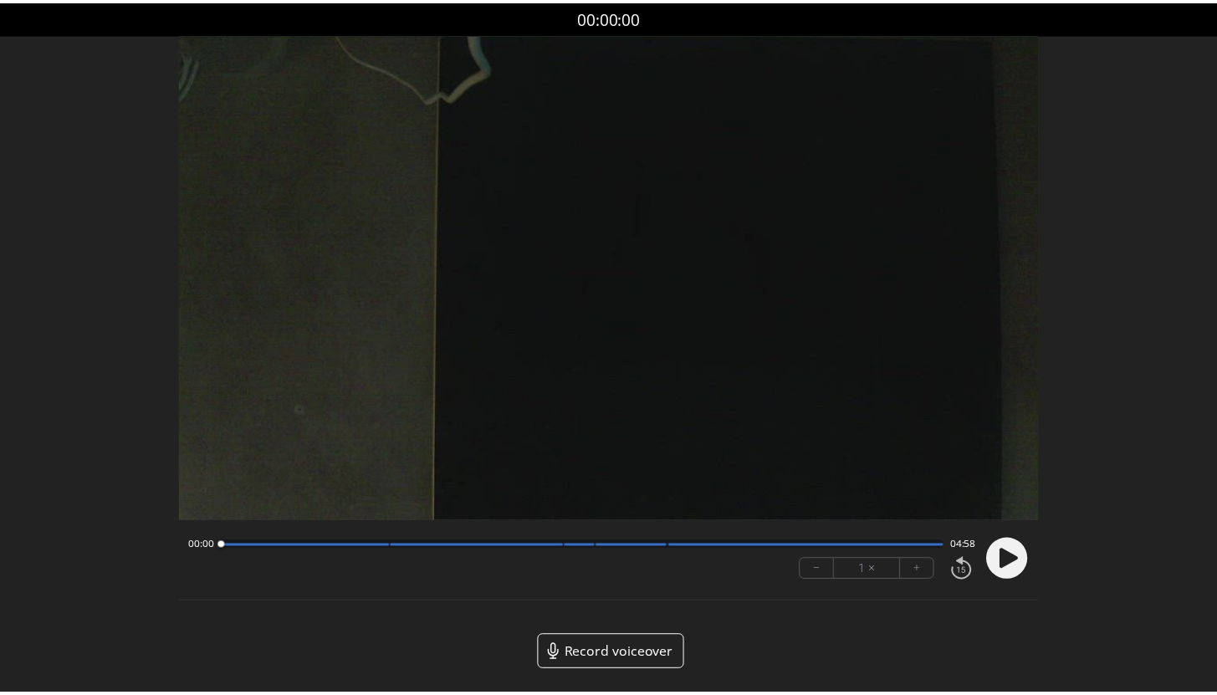
scroll to position [72, 0]
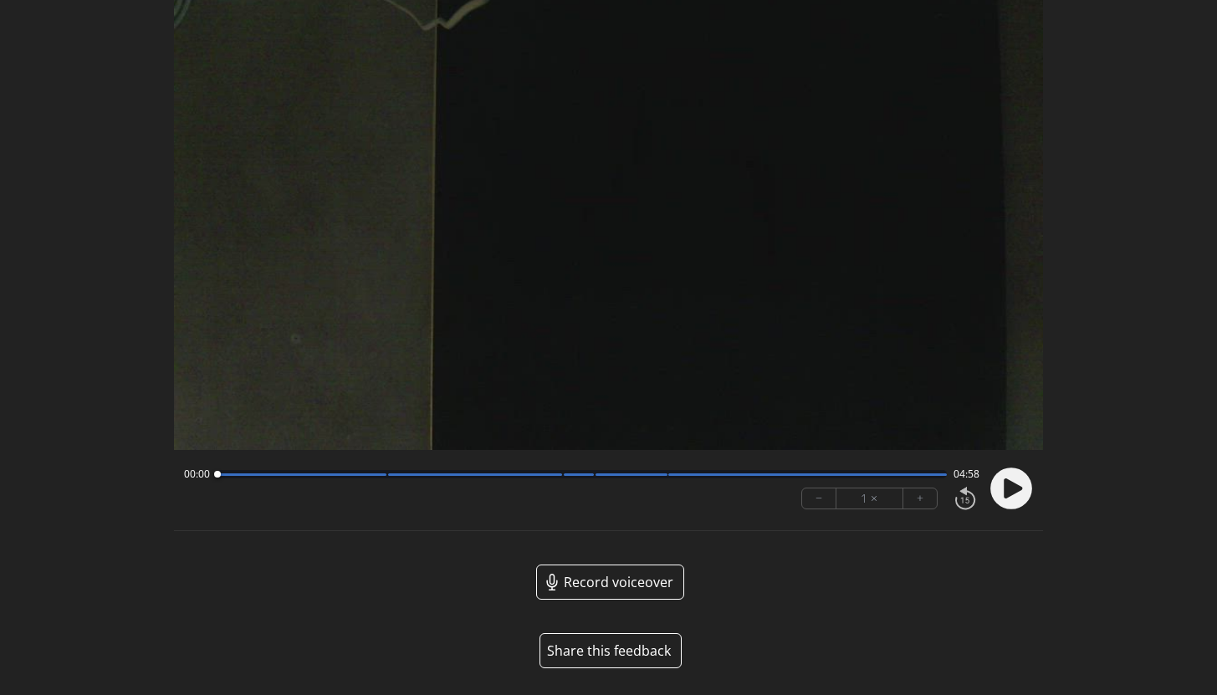
click at [575, 654] on button "Share this feedback" at bounding box center [611, 650] width 142 height 35
